Goal: Information Seeking & Learning: Learn about a topic

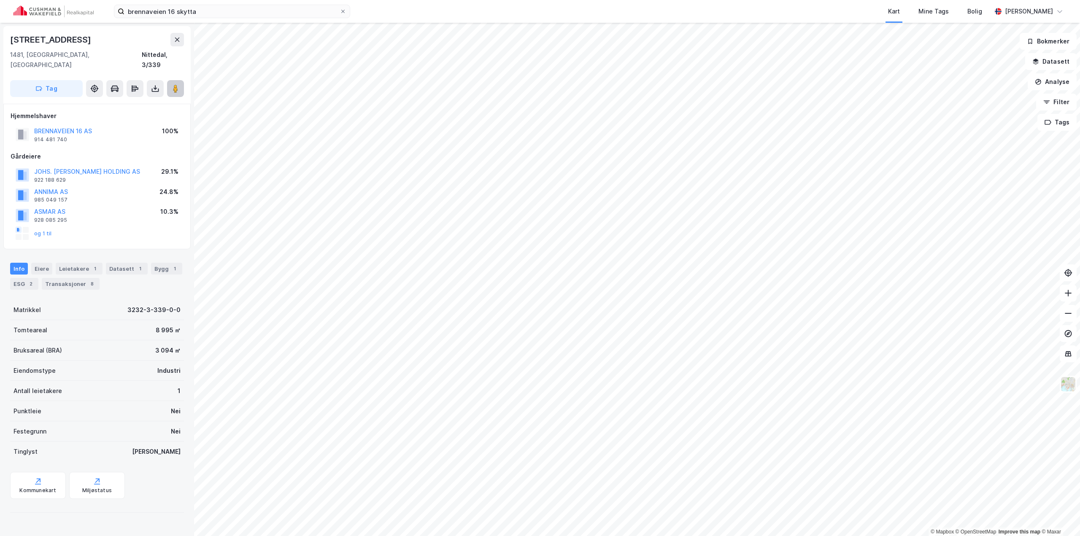
click at [176, 84] on image at bounding box center [175, 88] width 5 height 8
click at [180, 80] on button at bounding box center [175, 88] width 17 height 17
